Goal: Task Accomplishment & Management: Complete application form

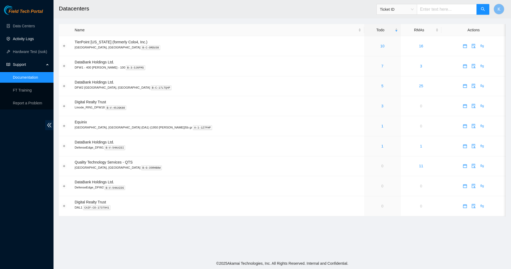
click at [27, 39] on link "Activity Logs" at bounding box center [23, 39] width 21 height 4
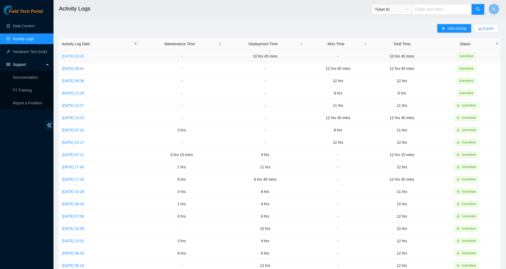
click at [84, 56] on link "[DATE] 09:45" at bounding box center [73, 56] width 22 height 4
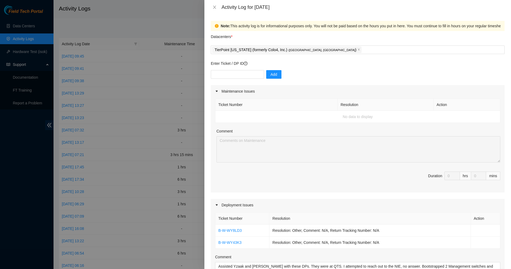
scroll to position [7, 0]
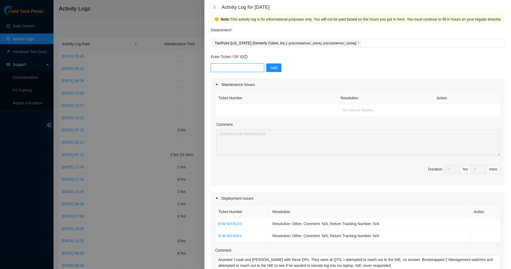
click at [226, 66] on input "text" at bounding box center [237, 67] width 53 height 9
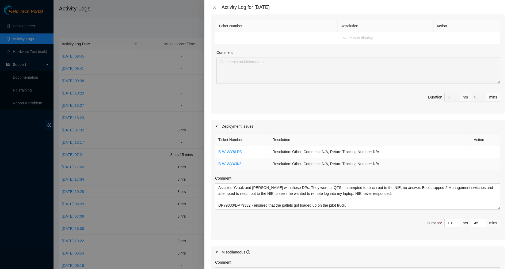
scroll to position [116, 0]
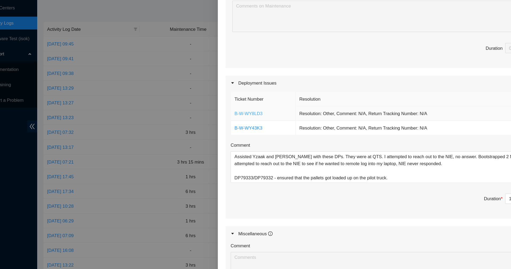
click at [231, 114] on link "B-W-WY8LD3" at bounding box center [230, 114] width 24 height 4
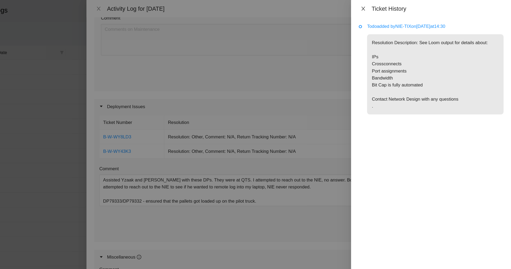
click at [387, 7] on icon "close" at bounding box center [387, 7] width 4 height 4
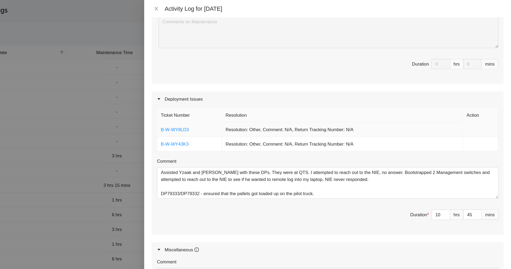
scroll to position [42, 0]
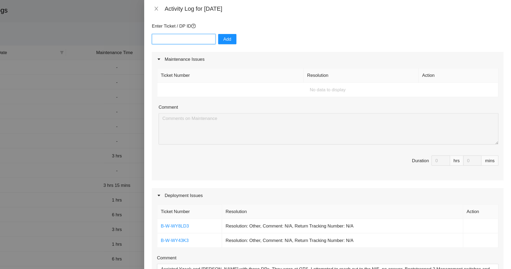
click at [227, 34] on input "text" at bounding box center [237, 32] width 53 height 9
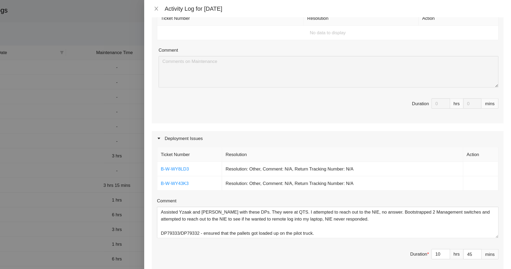
click at [244, 162] on div "Ticket Number Resolution Action B-W-WY8LD3 Resolution: Other, Comment: N/A, Ret…" at bounding box center [358, 175] width 294 height 107
click at [214, 6] on icon "close" at bounding box center [215, 7] width 4 height 4
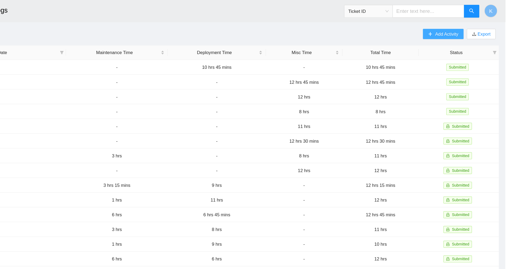
click at [447, 31] on button "Add Activity" at bounding box center [454, 28] width 34 height 9
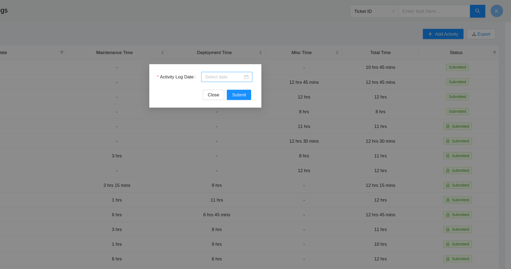
click at [290, 65] on div at bounding box center [273, 64] width 36 height 6
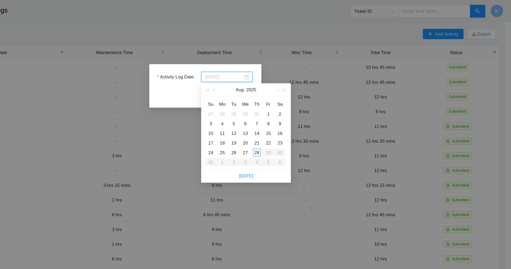
type input "[DATE]"
click at [238, 82] on div "Close Submit" at bounding box center [255, 79] width 81 height 9
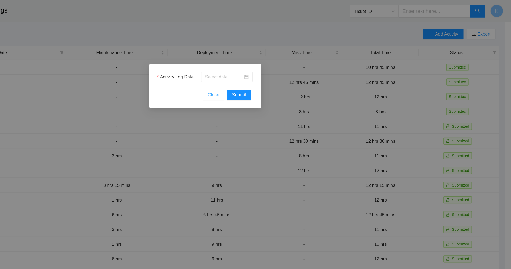
click at [264, 81] on span "Close" at bounding box center [263, 79] width 10 height 6
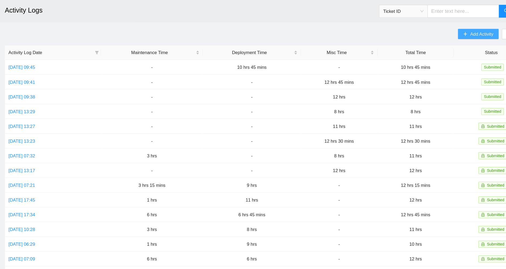
click at [446, 27] on button "Add Activity" at bounding box center [454, 28] width 34 height 9
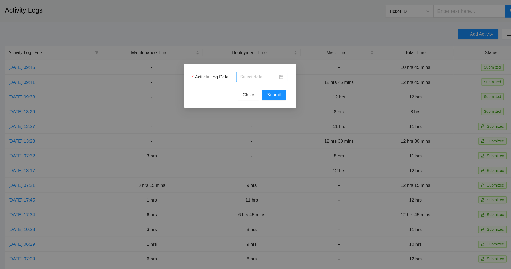
click at [290, 65] on div at bounding box center [273, 64] width 36 height 6
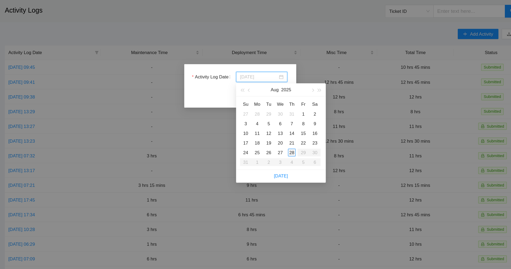
type input "[DATE]"
click at [297, 126] on div "28" at bounding box center [299, 127] width 6 height 6
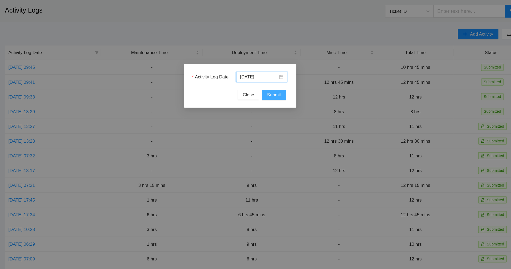
click at [285, 77] on span "Submit" at bounding box center [284, 79] width 12 height 6
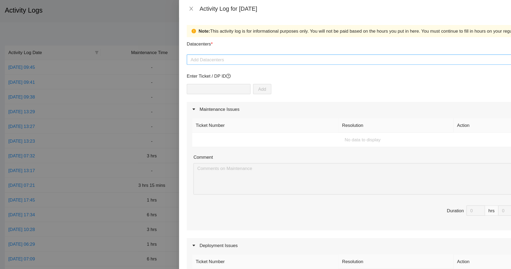
click at [254, 50] on div at bounding box center [357, 50] width 291 height 6
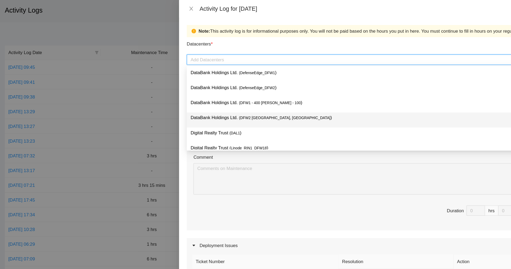
click at [243, 97] on p "DataBank Holdings Ltd. ( DFW2 [GEOGRAPHIC_DATA], [GEOGRAPHIC_DATA] )" at bounding box center [355, 98] width 282 height 6
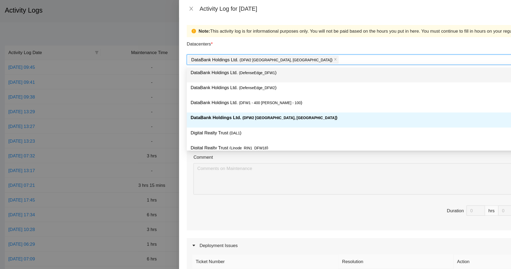
click at [282, 39] on div "Datacenters *" at bounding box center [358, 38] width 294 height 14
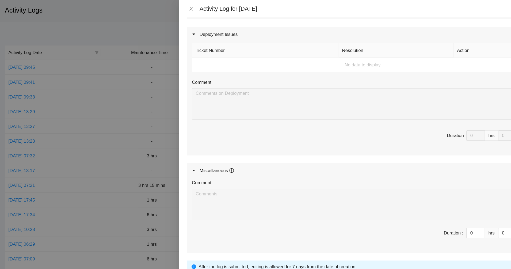
scroll to position [177, 0]
type input "1"
click at [456, 192] on icon "up" at bounding box center [457, 193] width 2 height 2
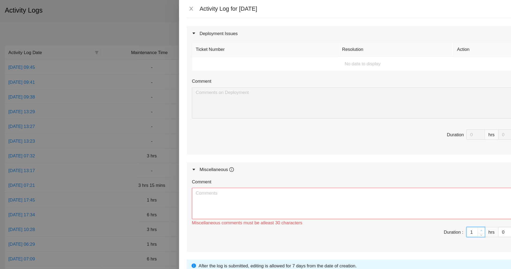
type input "2"
click at [456, 192] on icon "up" at bounding box center [457, 193] width 2 height 2
type input "3"
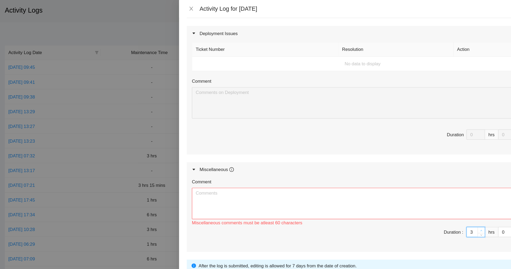
type input "4"
click at [456, 192] on icon "up" at bounding box center [457, 193] width 2 height 2
type input "5"
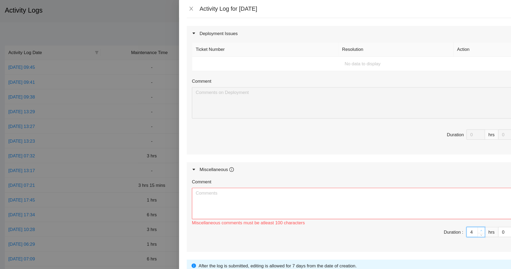
type input "5"
type input "6"
click at [456, 192] on icon "up" at bounding box center [457, 193] width 2 height 2
type input "7"
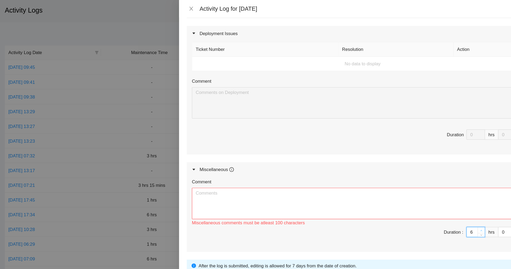
type input "7"
click at [456, 192] on icon "up" at bounding box center [457, 193] width 2 height 2
type input "8"
click at [456, 192] on icon "up" at bounding box center [457, 193] width 2 height 2
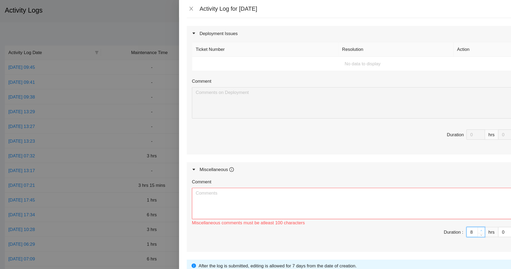
type input "9"
click at [456, 192] on icon "up" at bounding box center [457, 193] width 2 height 2
type input "10"
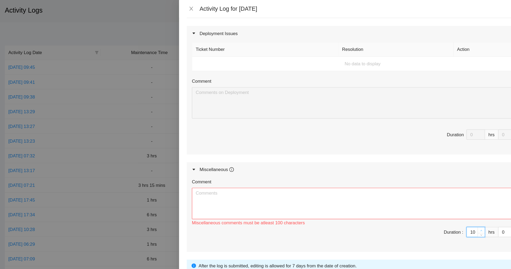
click at [456, 192] on icon "up" at bounding box center [457, 193] width 2 height 2
click at [416, 192] on span "Duration : 10 hrs 0 mins" at bounding box center [357, 197] width 285 height 15
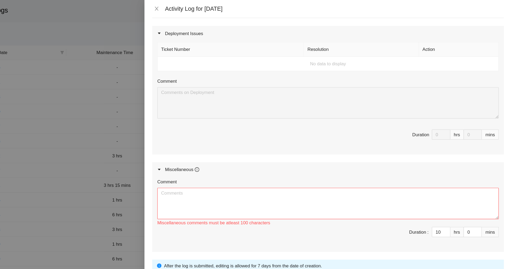
click at [322, 156] on div "Comment" at bounding box center [357, 153] width 285 height 8
click at [310, 165] on textarea "Comment" at bounding box center [357, 170] width 285 height 26
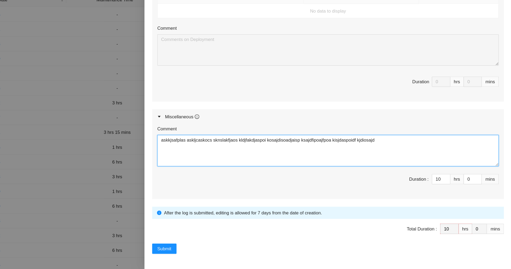
drag, startPoint x: 401, startPoint y: 162, endPoint x: 335, endPoint y: 157, distance: 66.3
drag, startPoint x: 335, startPoint y: 157, endPoint x: 415, endPoint y: 165, distance: 80.2
click at [415, 165] on textarea "askkjsafplas askljcaskocs sknslakfjaos kldjfakdjaspoi kosajdisoadjaisp ksajdfip…" at bounding box center [357, 170] width 285 height 26
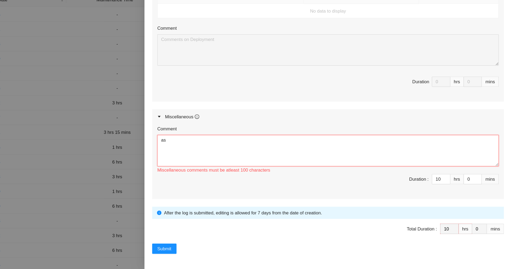
type textarea "a"
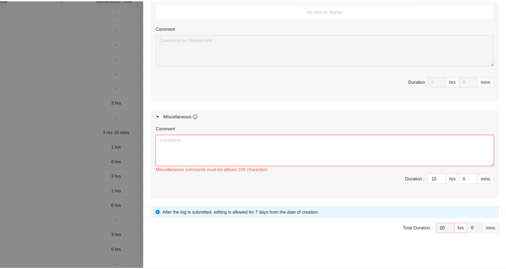
scroll to position [0, 0]
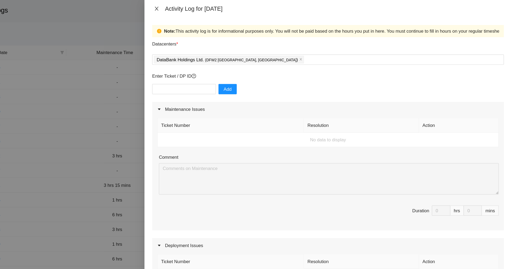
click at [213, 7] on icon "close" at bounding box center [215, 7] width 4 height 4
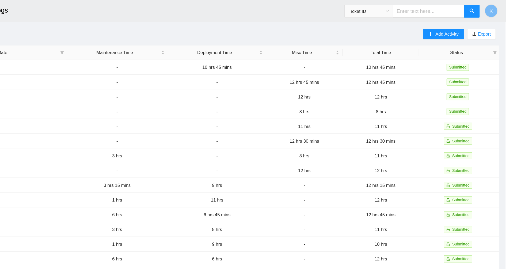
click at [272, 21] on main "Activity Logs Ticket ID K Add Activity Export Activity Log Date Maintenance Tim…" at bounding box center [280, 159] width 453 height 319
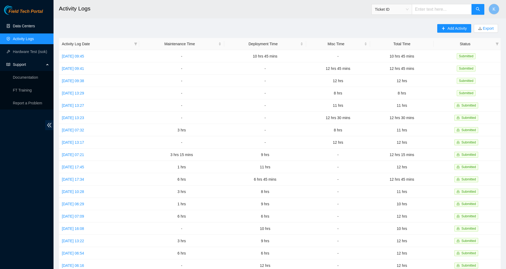
click at [23, 27] on link "Data Centers" at bounding box center [24, 26] width 22 height 4
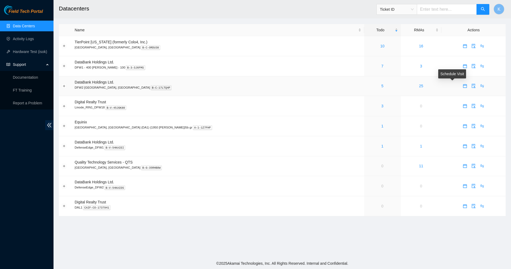
click at [464, 85] on icon "calendar" at bounding box center [465, 85] width 3 height 1
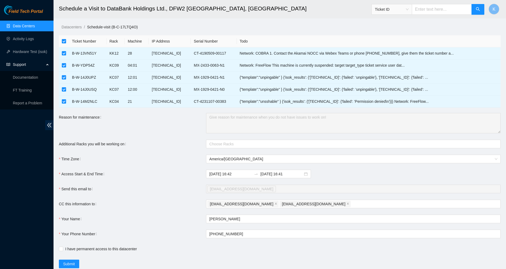
click at [64, 41] on input "checkbox" at bounding box center [64, 41] width 4 height 4
checkbox input "false"
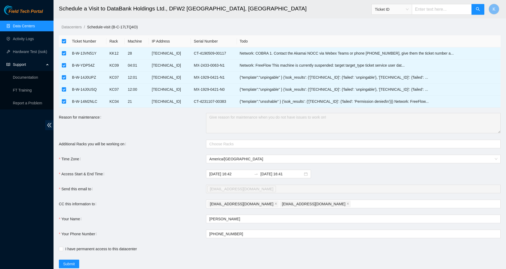
checkbox input "false"
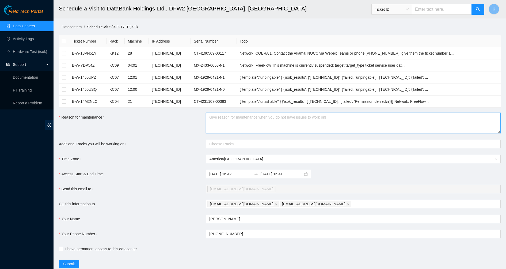
click at [214, 125] on textarea "Reason for maintenance" at bounding box center [353, 123] width 295 height 20
click at [221, 147] on div "Choose Racks" at bounding box center [353, 144] width 295 height 9
type textarea "test"
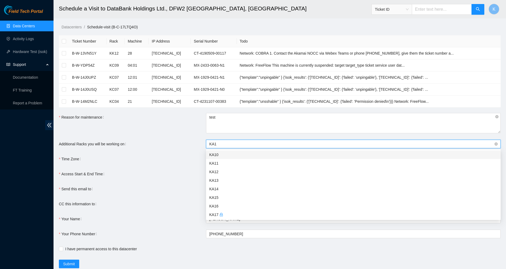
type input "KA17"
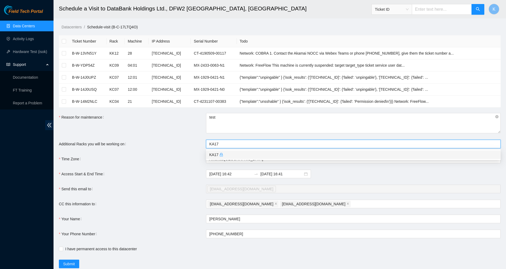
click at [226, 153] on div "KA17" at bounding box center [353, 155] width 288 height 6
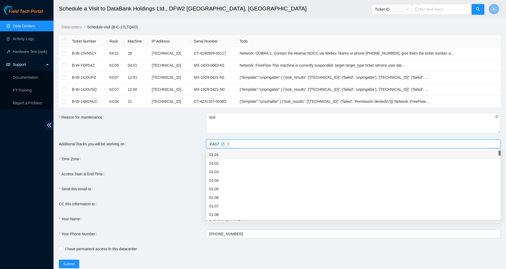
click at [162, 157] on div "Time Zone" at bounding box center [132, 159] width 147 height 9
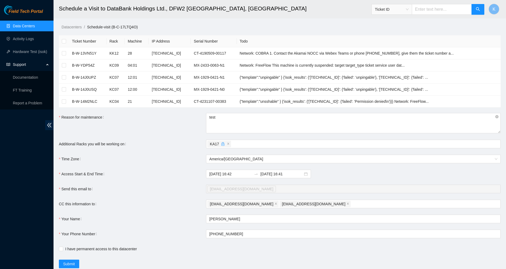
scroll to position [17, 0]
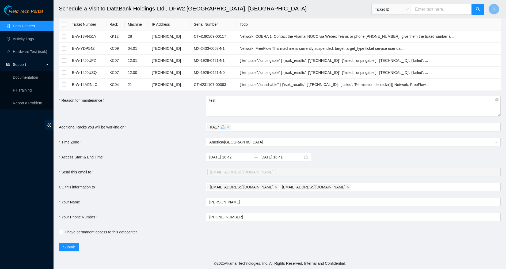
click at [61, 233] on input "I have permanent access to this datacenter" at bounding box center [61, 232] width 4 height 4
checkbox input "true"
